Goal: Information Seeking & Learning: Learn about a topic

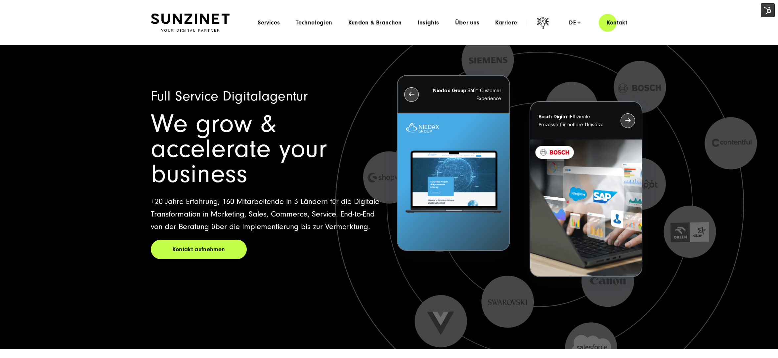
click at [271, 26] on div "Menu Services Menu Full Service Digitalagentur Wir lösen komplexe Herausforderu…" at bounding box center [442, 22] width 385 height 19
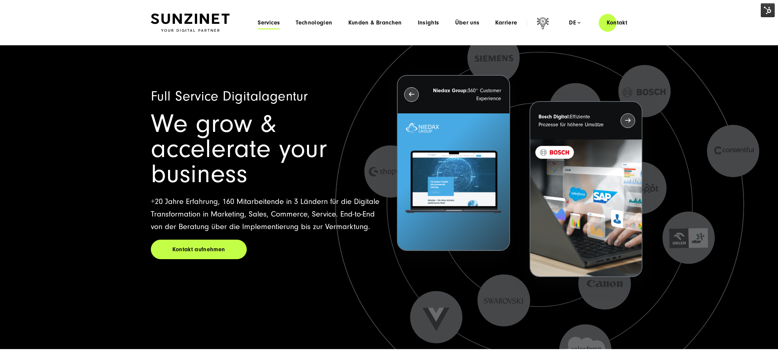
click at [265, 21] on span "Services" at bounding box center [269, 23] width 22 height 7
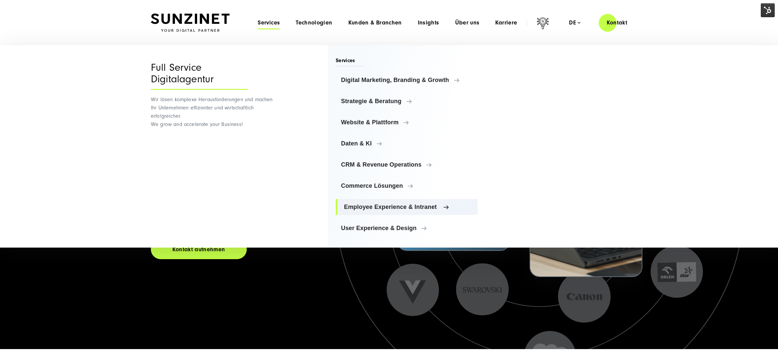
click at [454, 207] on span "Employee Experience & Intranet" at bounding box center [408, 207] width 128 height 7
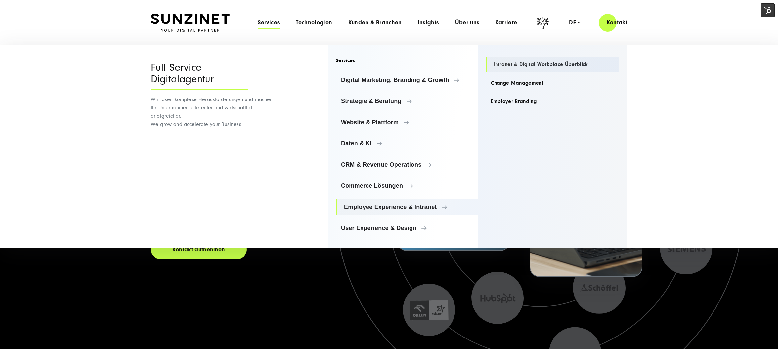
click at [524, 67] on link "Intranet & Digital Workplace Überblick" at bounding box center [553, 65] width 134 height 16
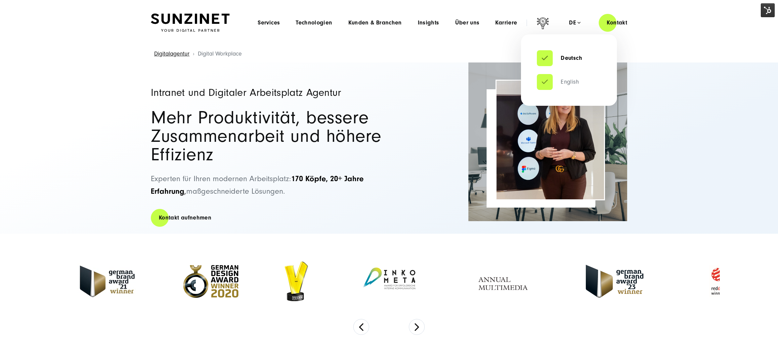
click at [571, 81] on link "English" at bounding box center [558, 82] width 42 height 7
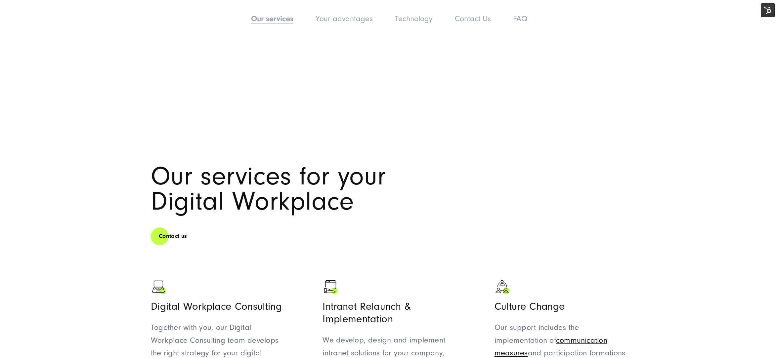
scroll to position [496, 0]
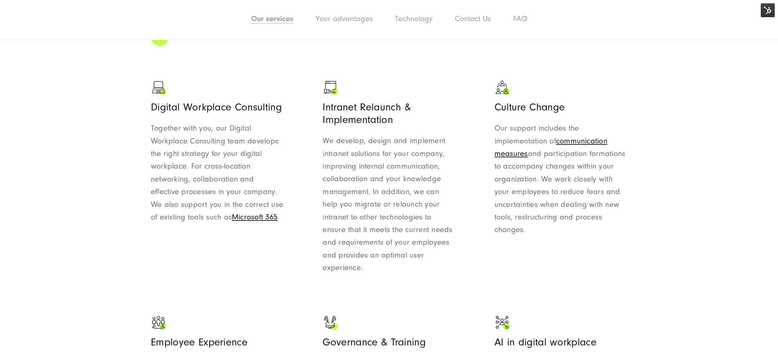
drag, startPoint x: 398, startPoint y: 123, endPoint x: 306, endPoint y: 109, distance: 93.1
click at [306, 109] on ul "Digital Workplace Consulting Together with you, our Digital Workplace Consultin…" at bounding box center [389, 286] width 476 height 421
copy h3 "Intranet Relaunch & Implementation"
